Goal: Information Seeking & Learning: Learn about a topic

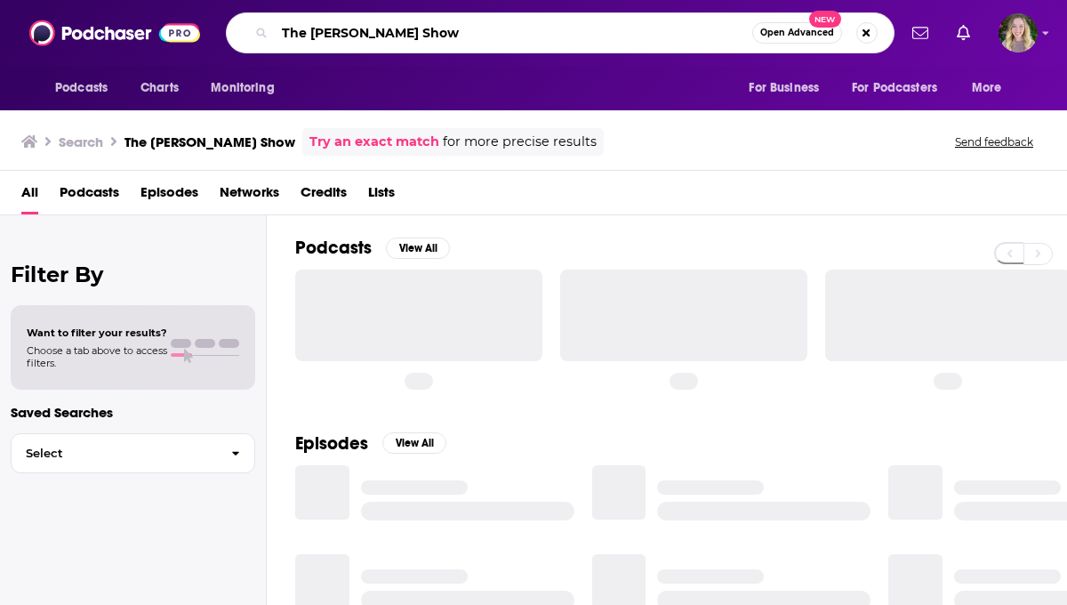
click at [405, 20] on input "The [PERSON_NAME] Show" at bounding box center [513, 33] width 477 height 28
paste input "Hardtech Podcast"
type input "The Hardtech Podcast"
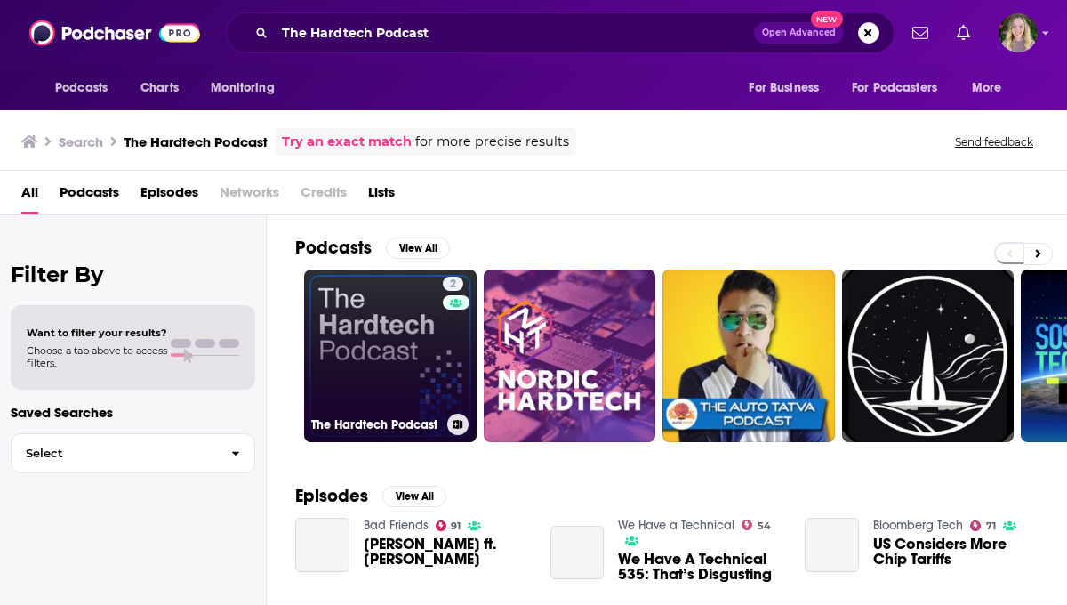
click at [397, 303] on link "2 The Hardtech Podcast" at bounding box center [390, 355] width 172 height 172
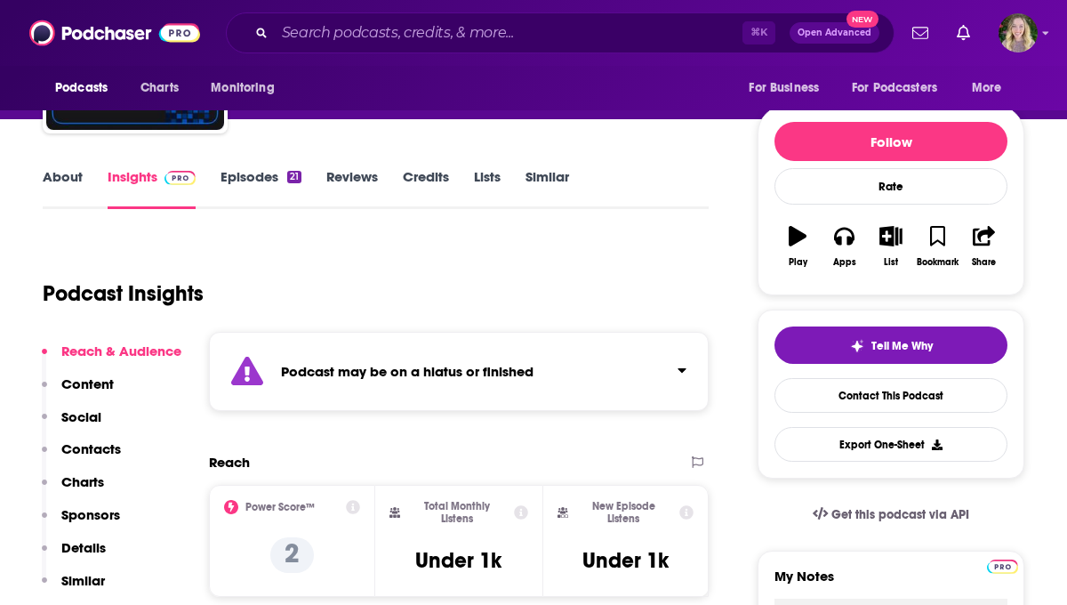
scroll to position [188, 0]
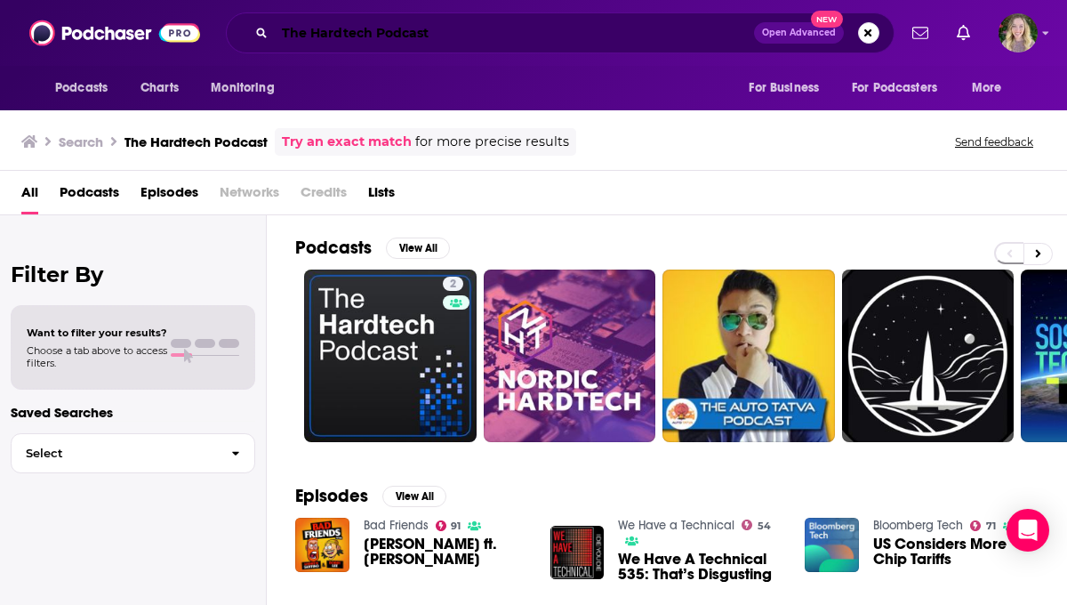
click at [413, 34] on input "The Hardtech Podcast" at bounding box center [514, 33] width 479 height 28
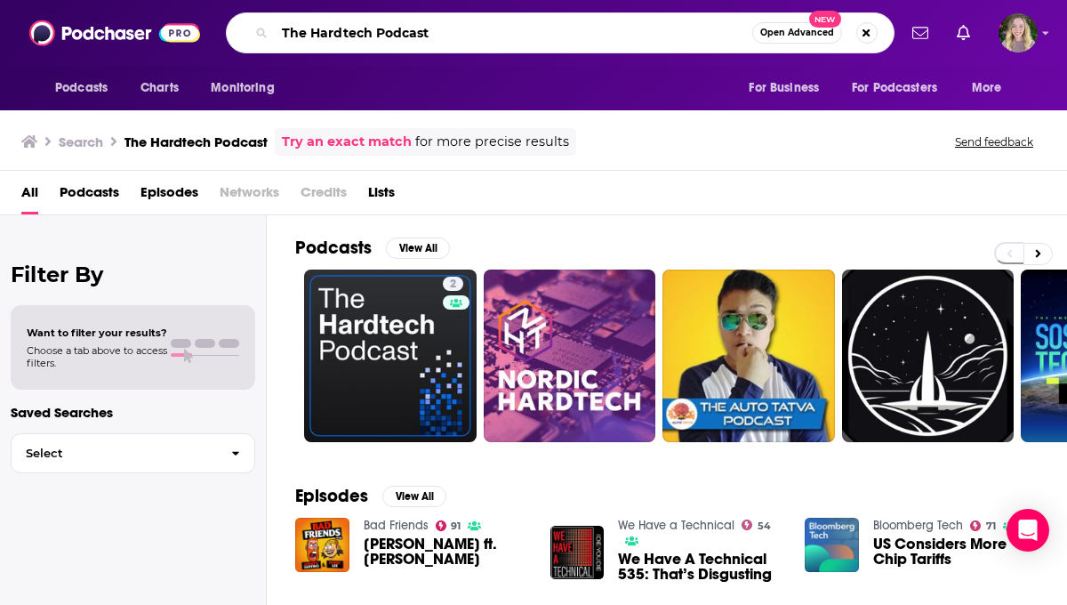
click at [413, 34] on input "The Hardtech Podcast" at bounding box center [513, 33] width 477 height 28
